Goal: Browse casually

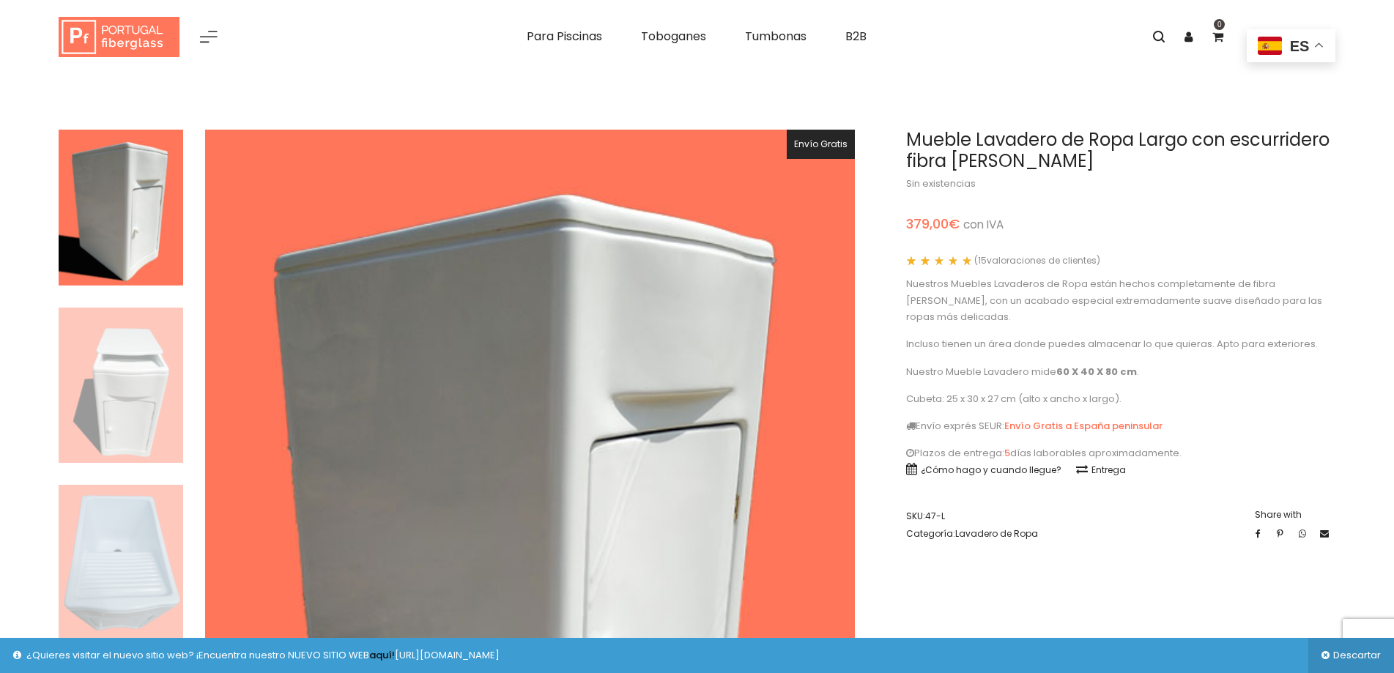
click at [108, 207] on img at bounding box center [121, 208] width 124 height 156
click at [133, 362] on img at bounding box center [121, 386] width 124 height 156
click at [109, 548] on img at bounding box center [121, 563] width 124 height 156
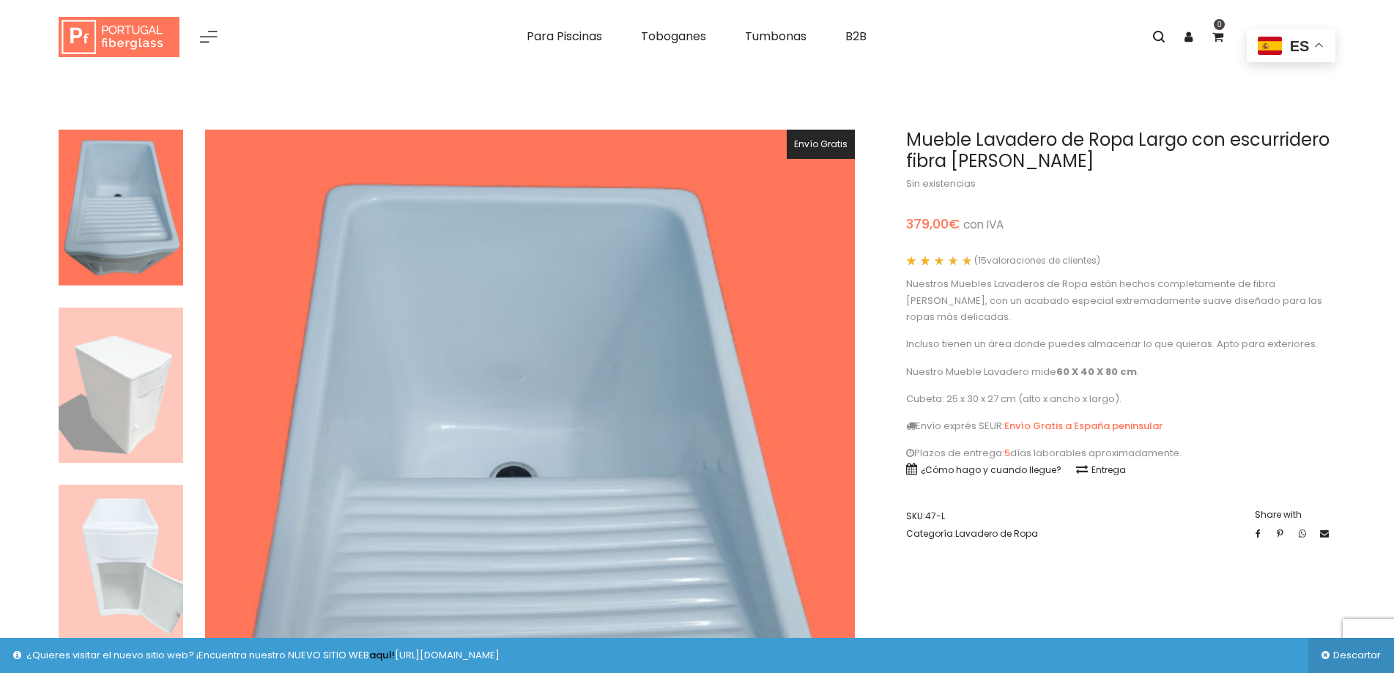
click at [117, 505] on img at bounding box center [121, 563] width 124 height 156
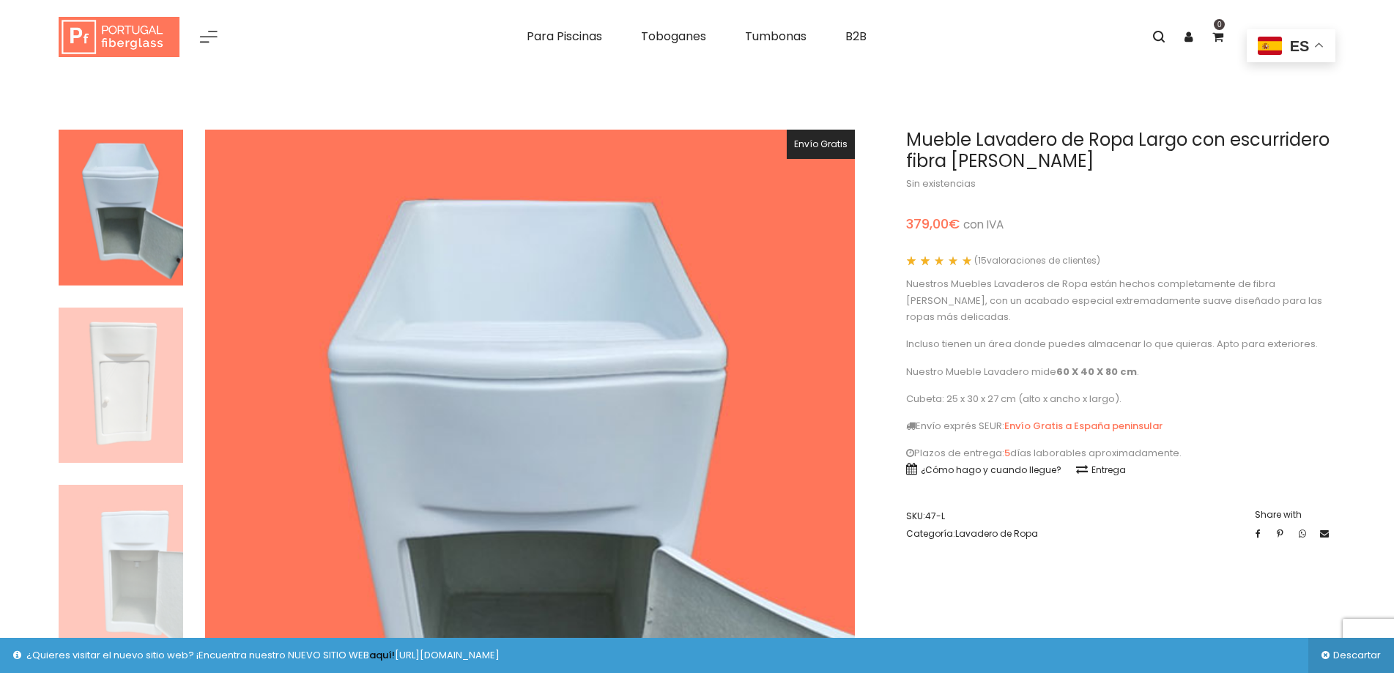
scroll to position [73, 0]
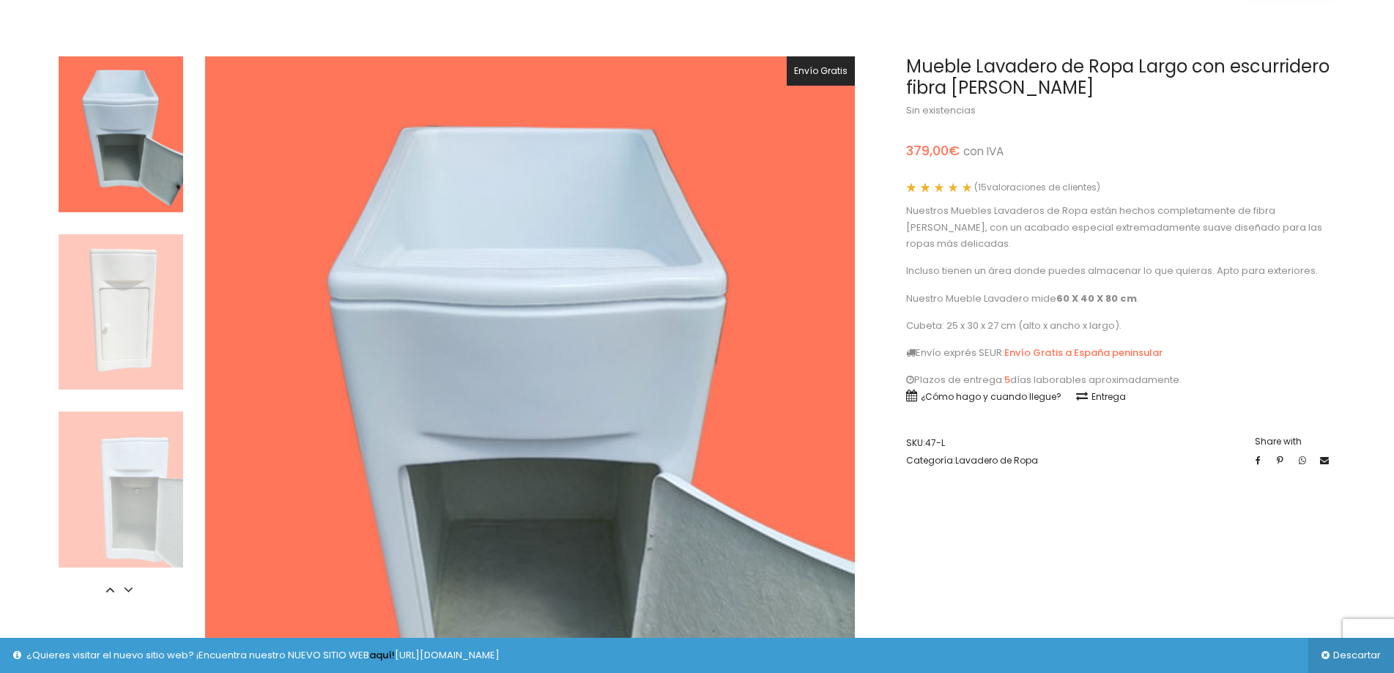
click at [122, 156] on img at bounding box center [121, 134] width 124 height 156
click at [121, 119] on img at bounding box center [121, 134] width 124 height 156
click at [109, 537] on img at bounding box center [121, 490] width 124 height 156
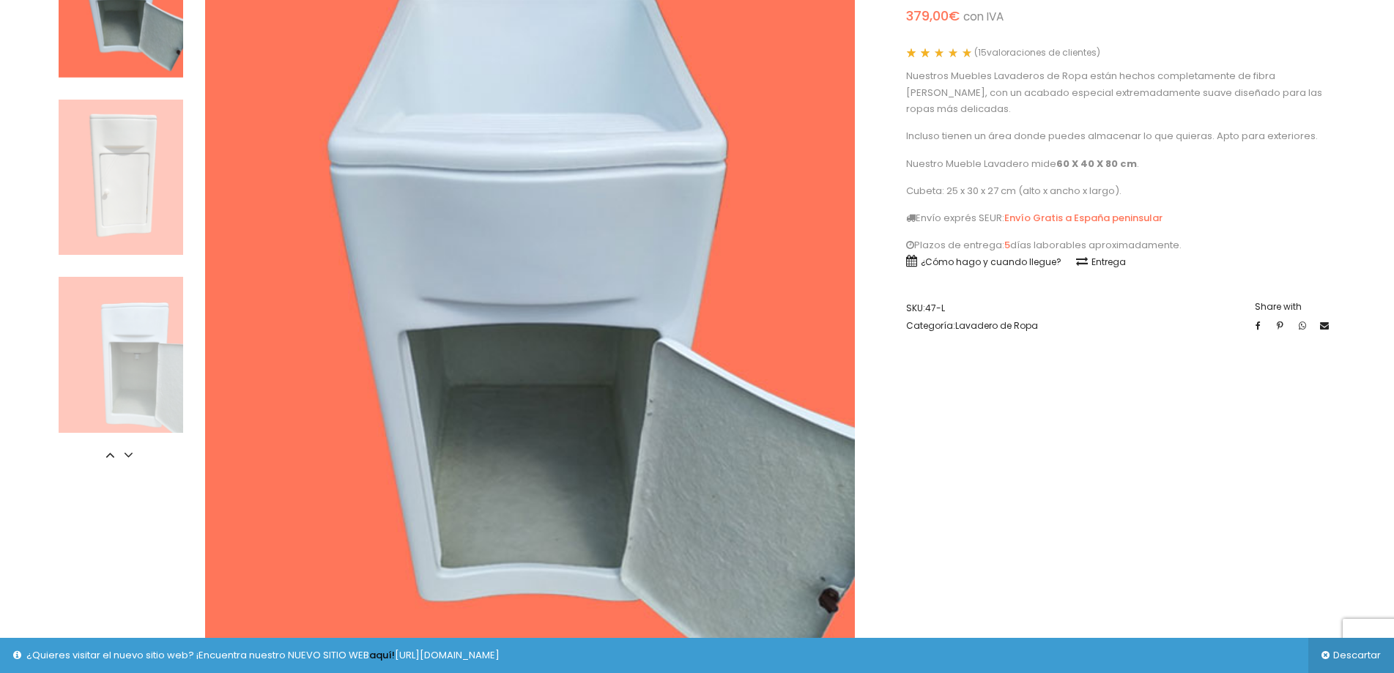
scroll to position [366, 0]
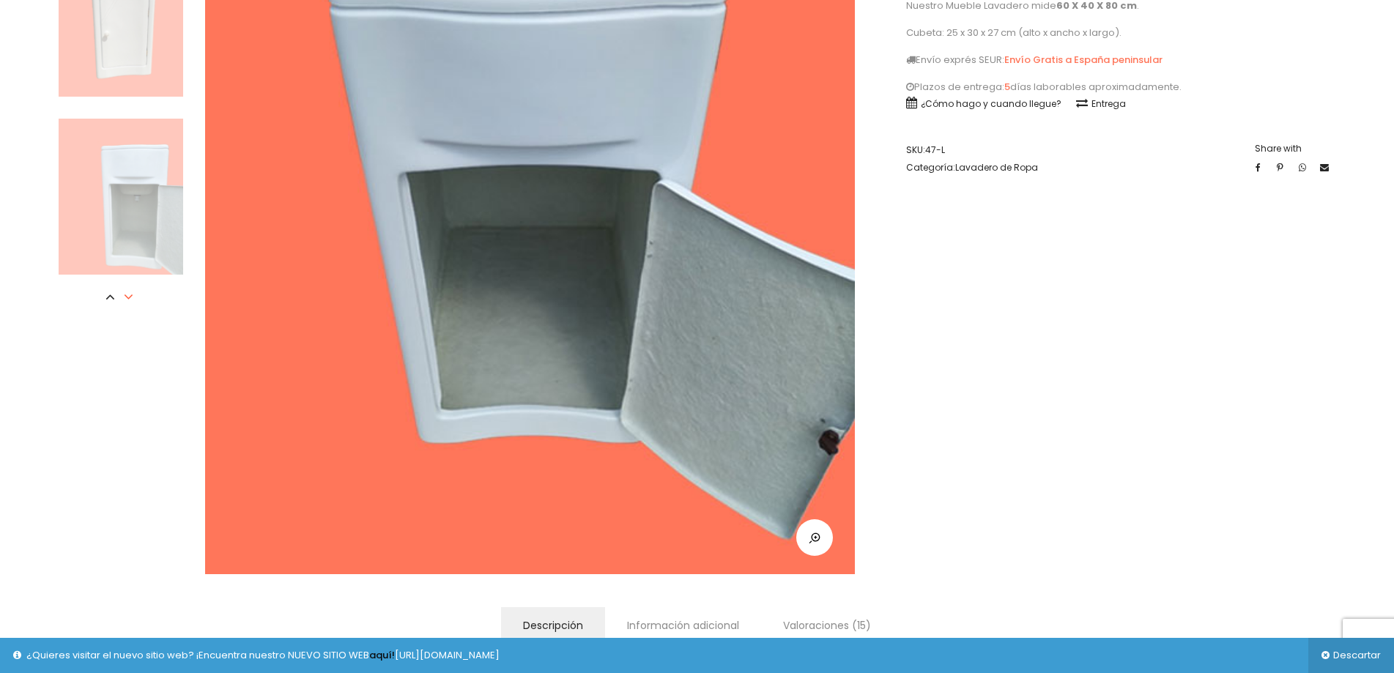
click at [128, 297] on icon at bounding box center [128, 296] width 15 height 15
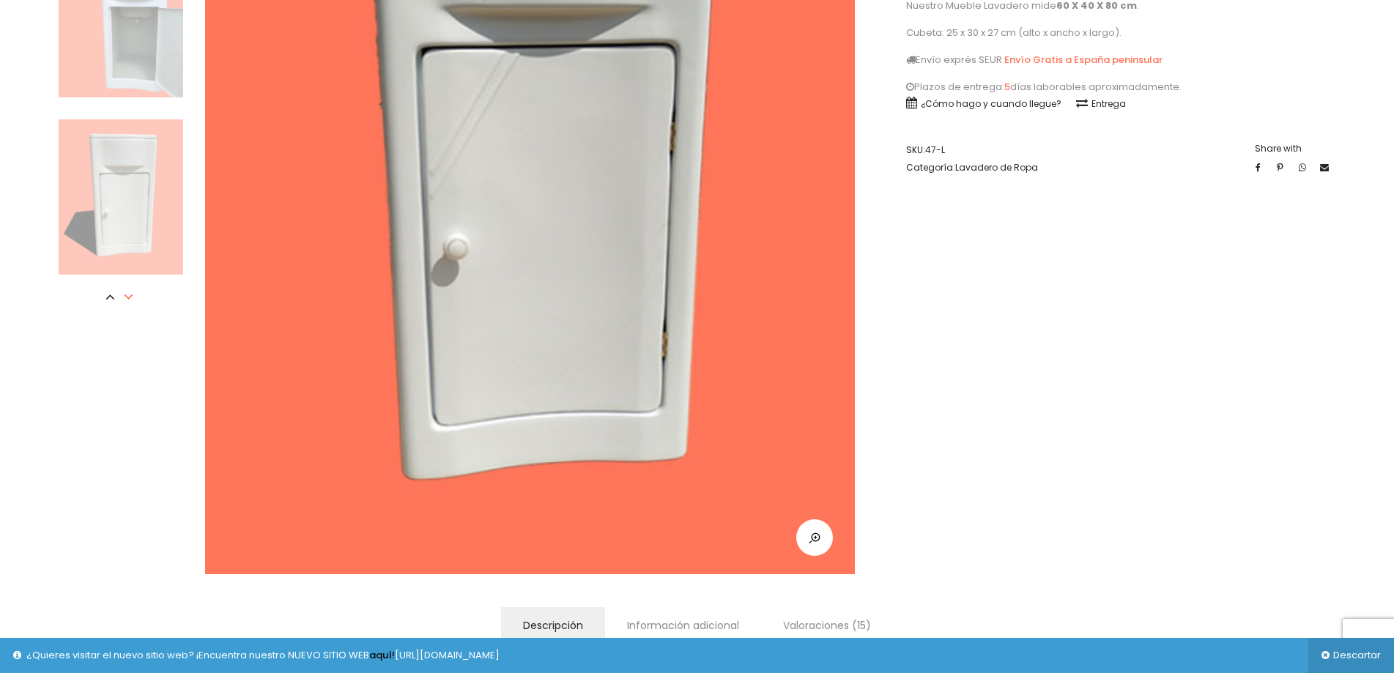
click at [127, 297] on icon at bounding box center [128, 296] width 15 height 15
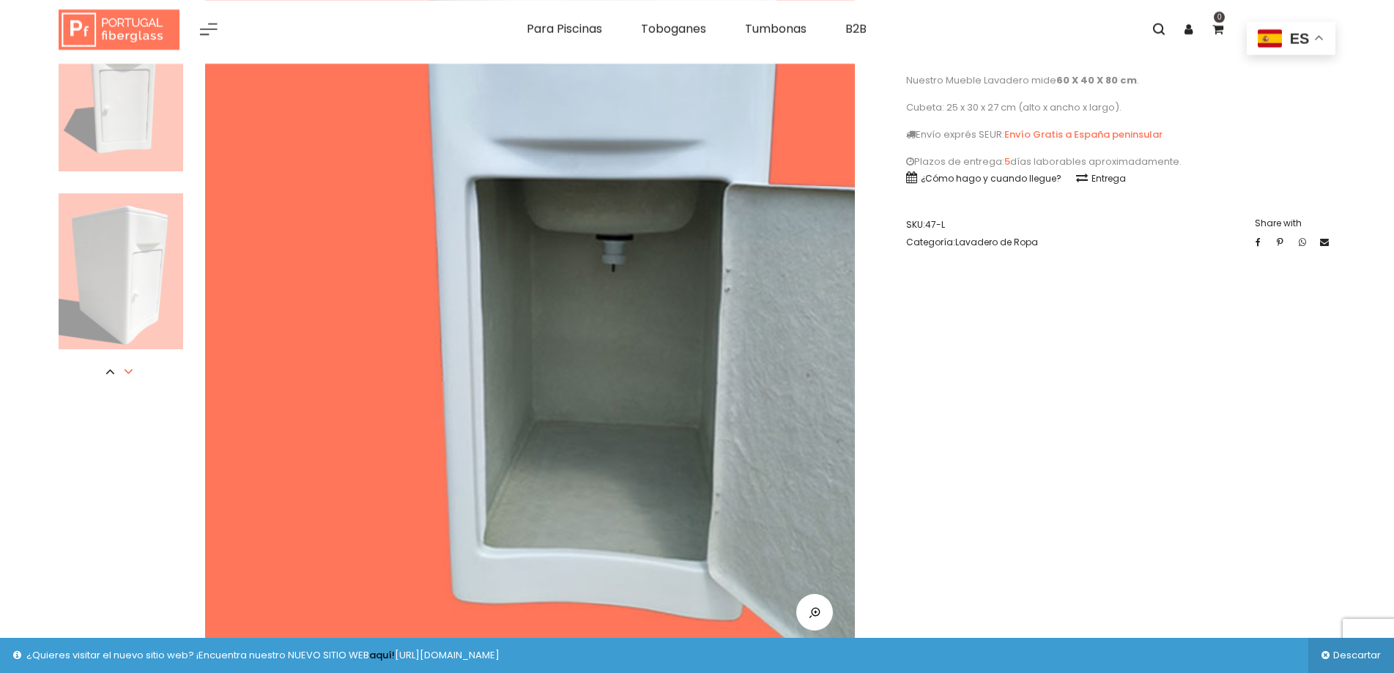
scroll to position [220, 0]
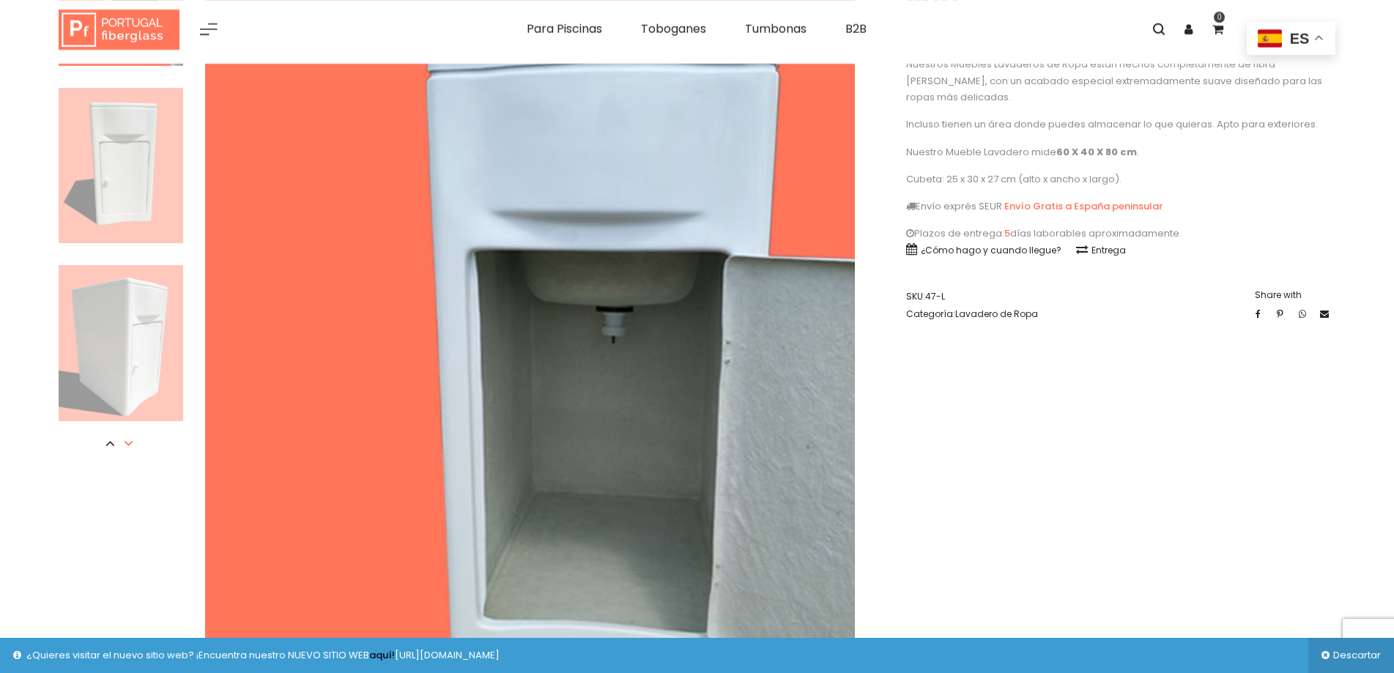
click at [127, 444] on icon at bounding box center [128, 443] width 15 height 15
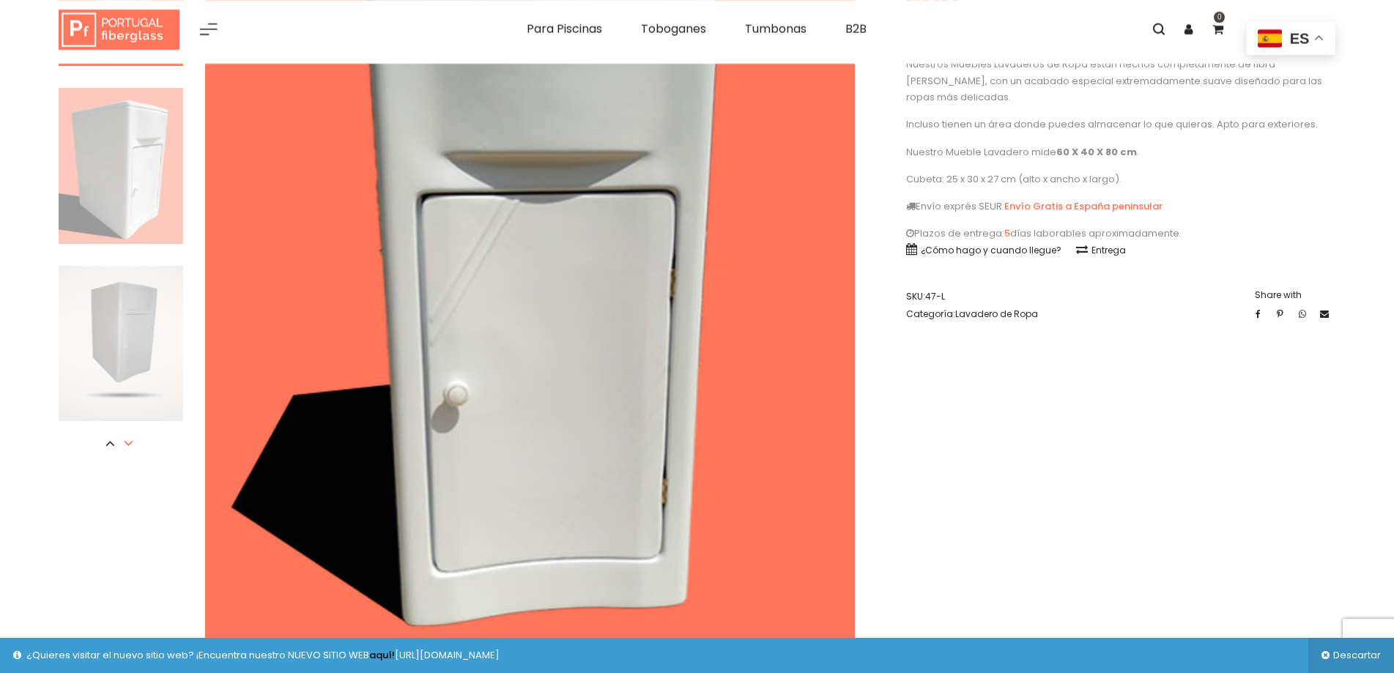
click at [127, 444] on icon at bounding box center [128, 443] width 15 height 15
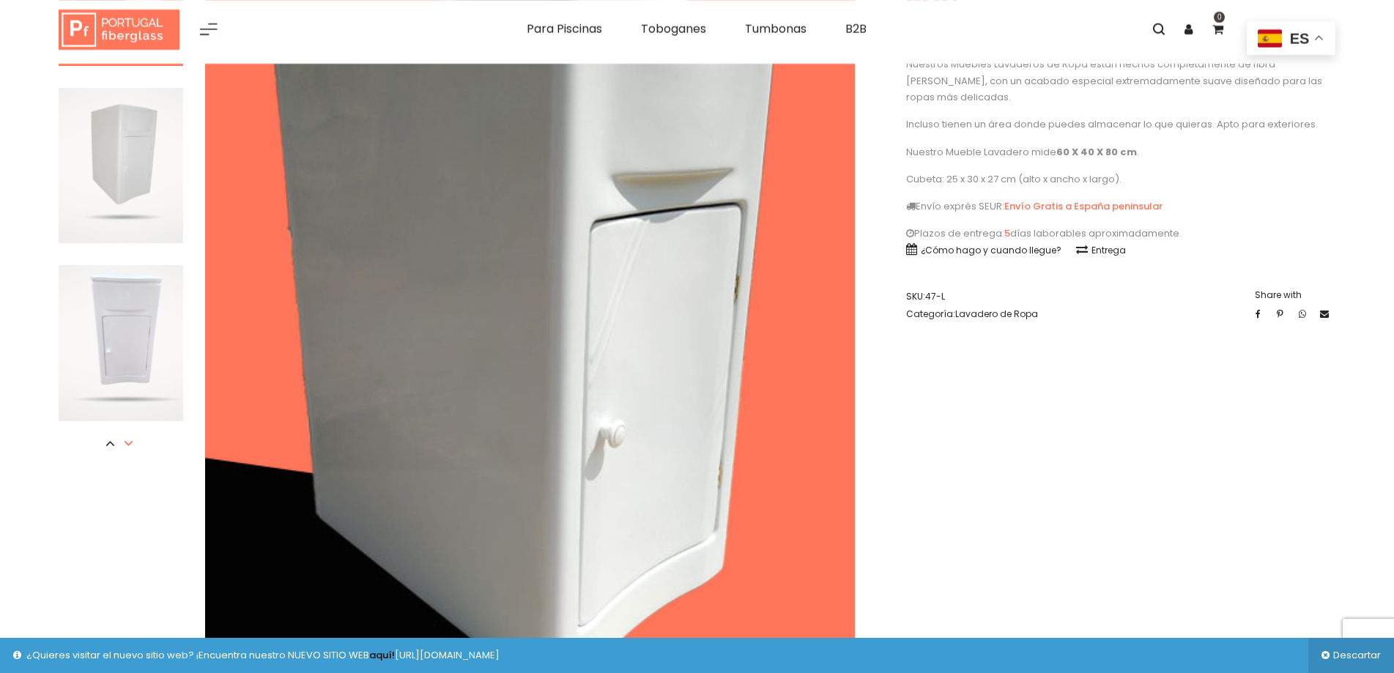
click at [127, 444] on icon at bounding box center [128, 443] width 15 height 15
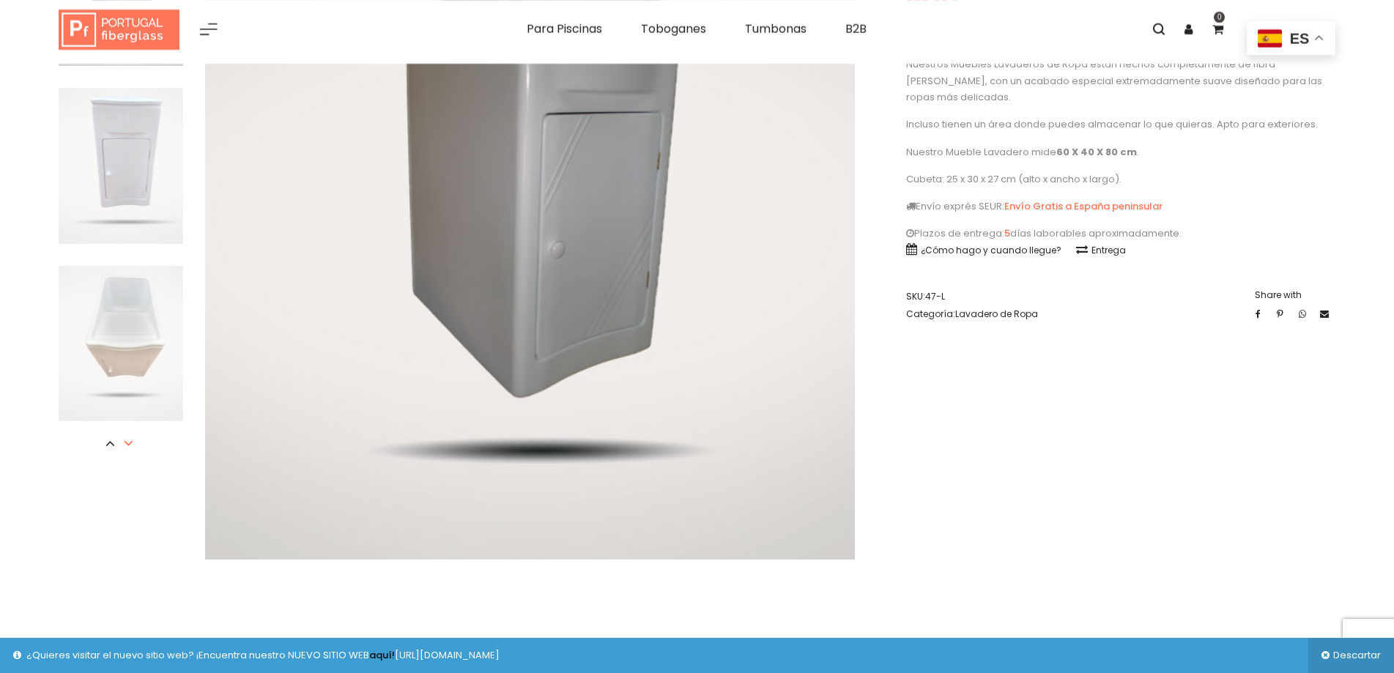
click at [127, 444] on icon at bounding box center [128, 443] width 15 height 15
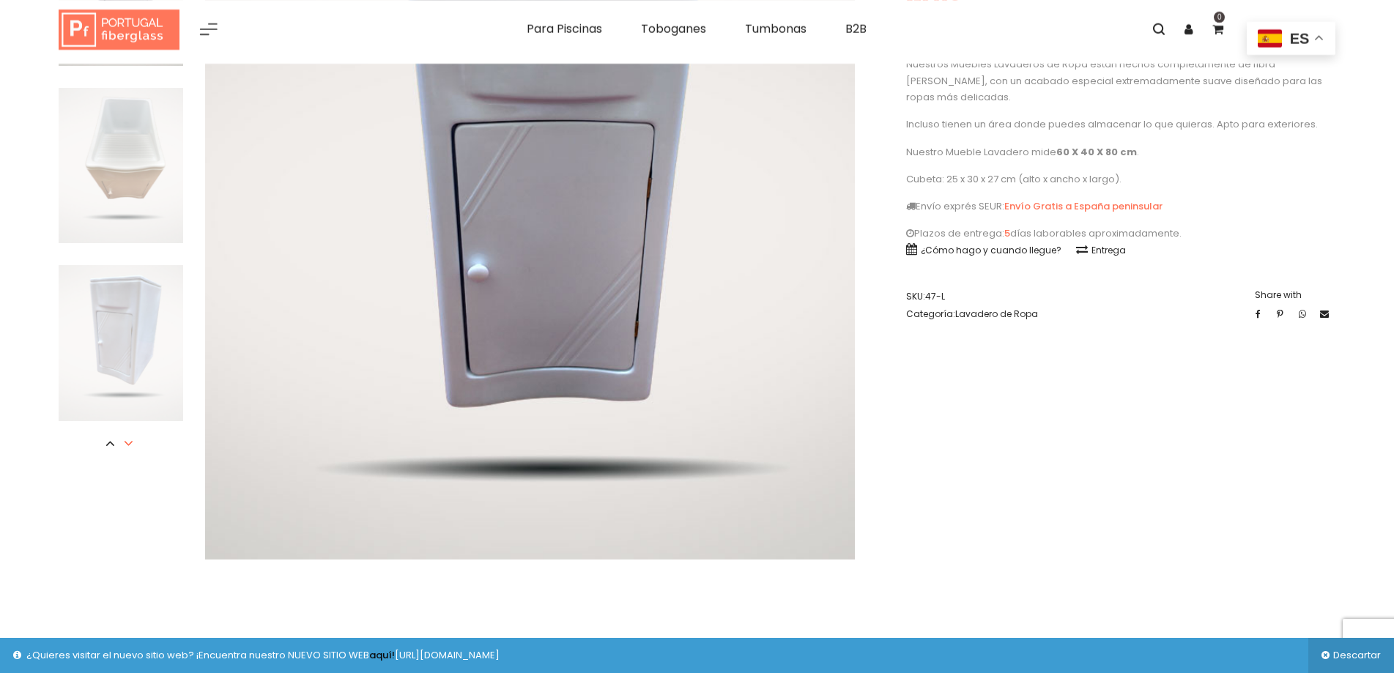
click at [128, 442] on icon at bounding box center [128, 443] width 15 height 15
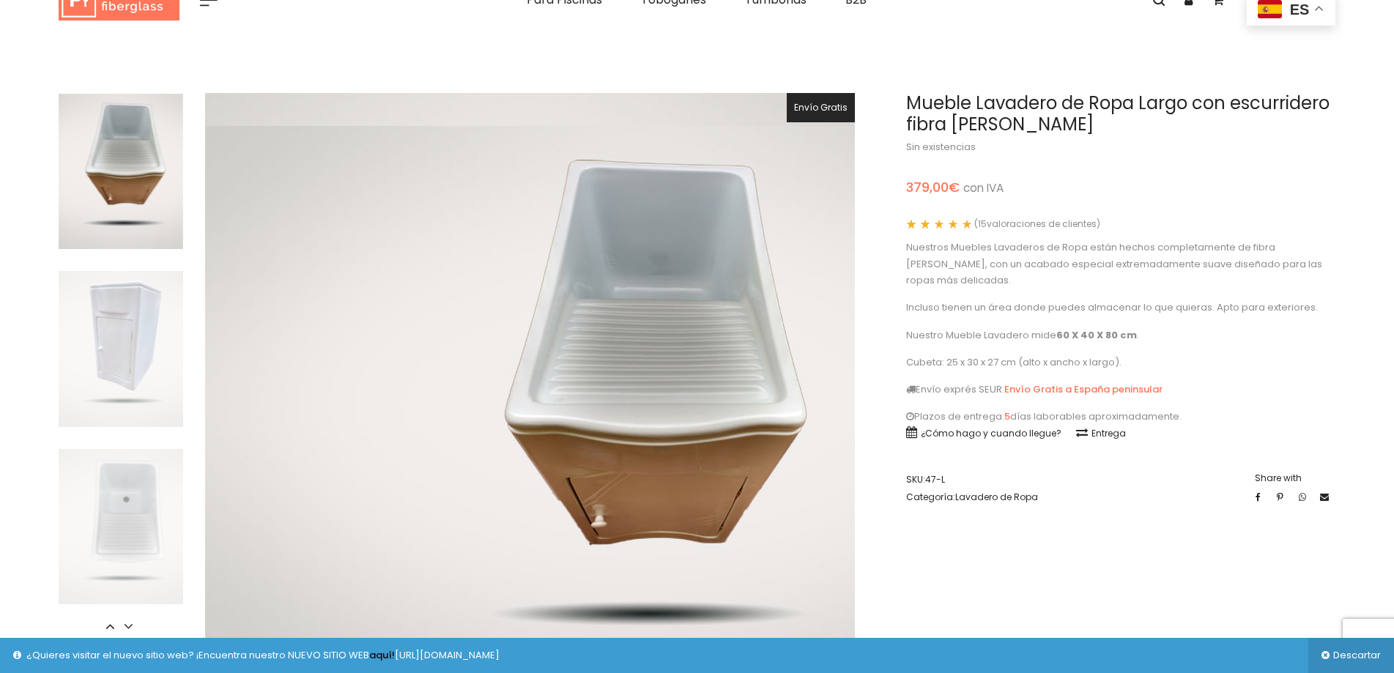
scroll to position [73, 0]
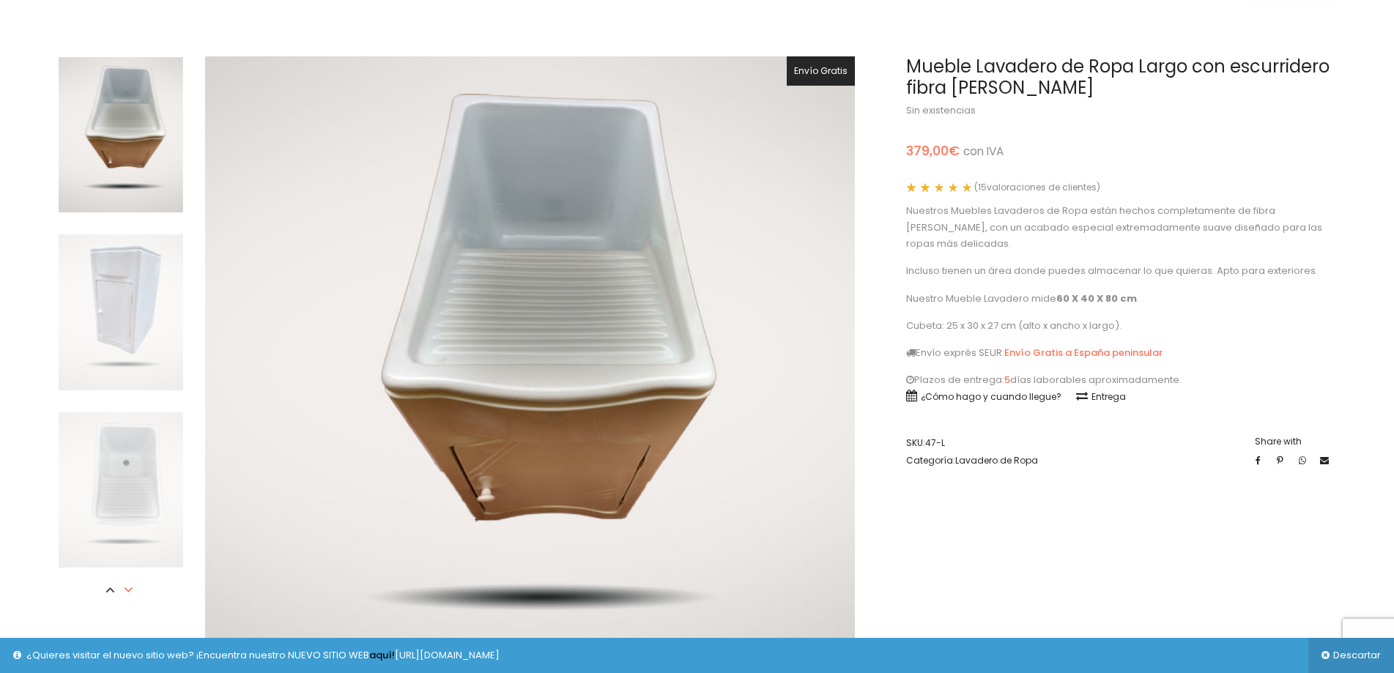
click at [134, 592] on icon at bounding box center [128, 589] width 15 height 15
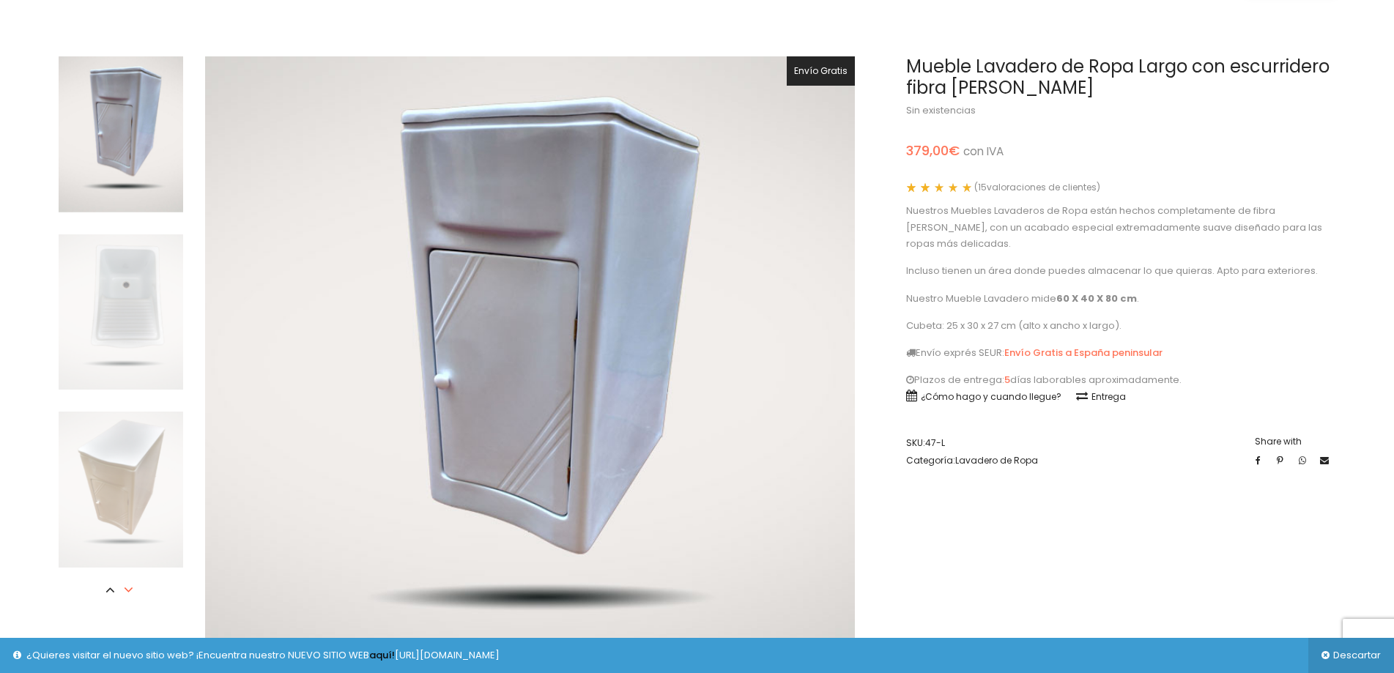
click at [134, 592] on icon at bounding box center [128, 589] width 15 height 15
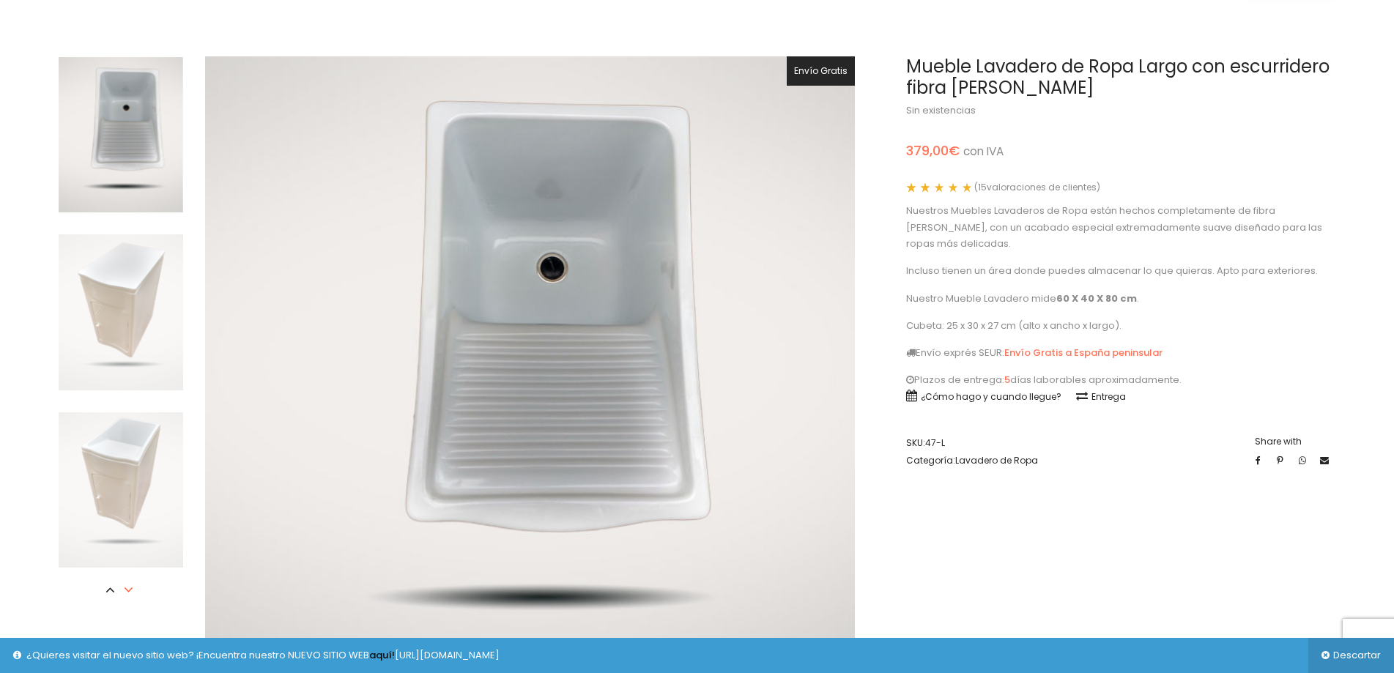
click at [134, 590] on icon at bounding box center [128, 589] width 15 height 15
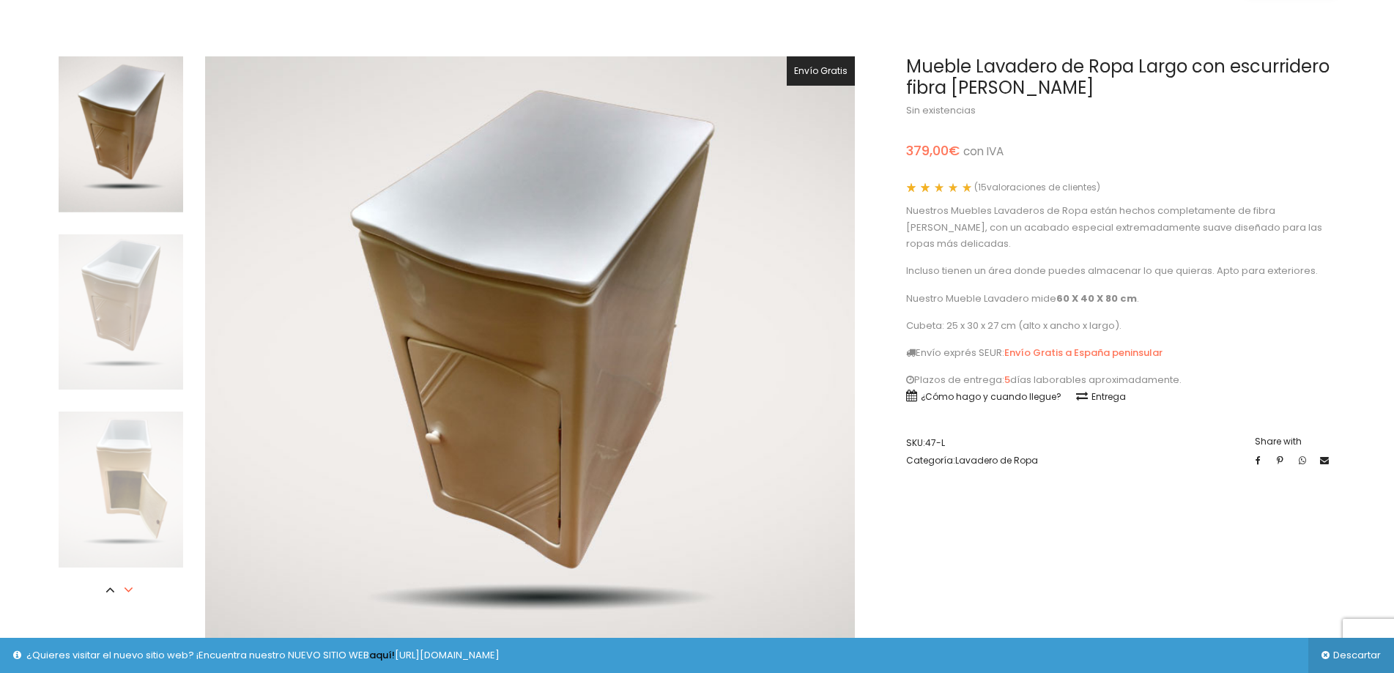
click at [134, 589] on icon at bounding box center [128, 589] width 15 height 15
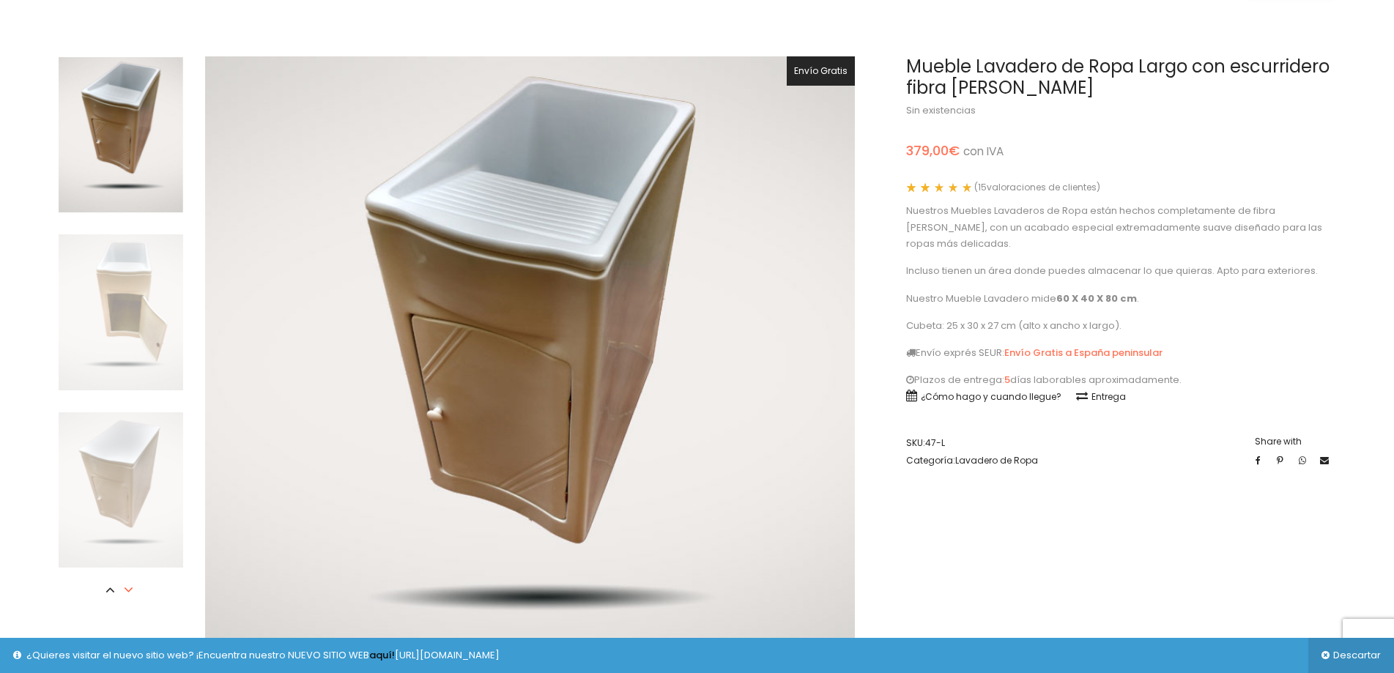
click at [134, 589] on icon at bounding box center [128, 589] width 15 height 15
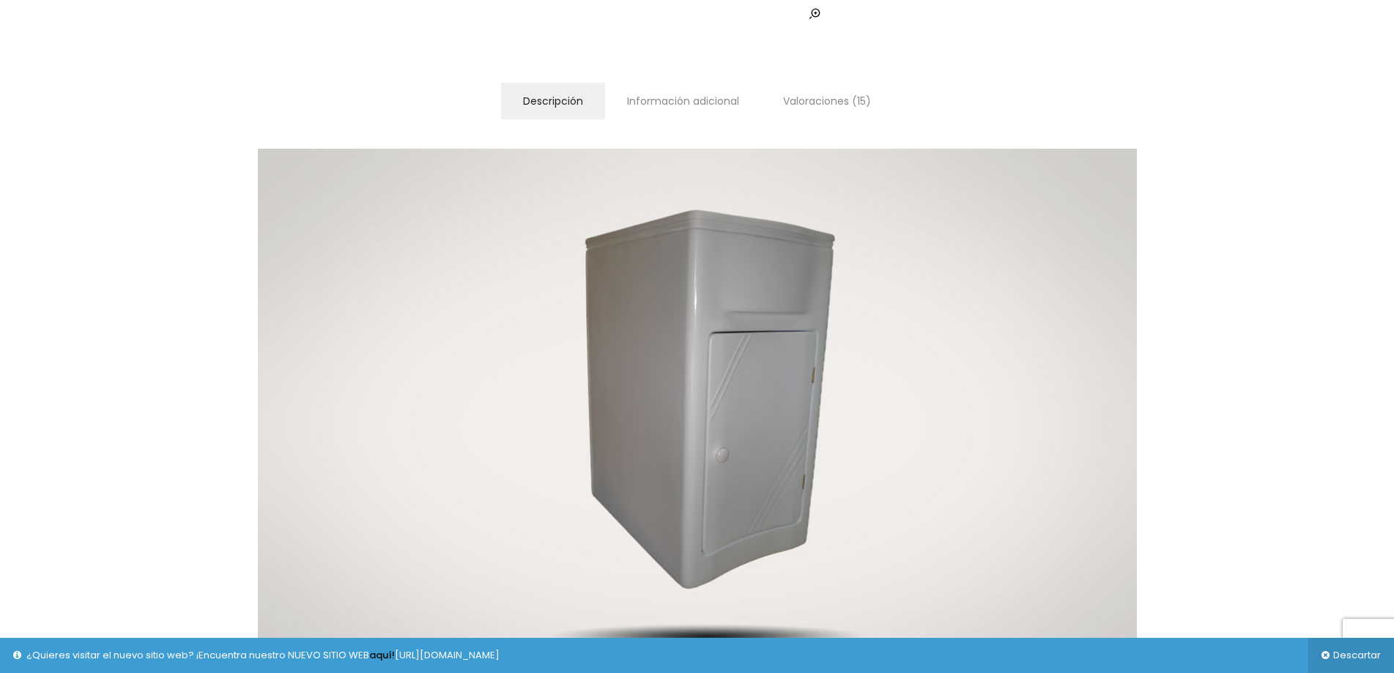
scroll to position [1025, 0]
